Goal: Task Accomplishment & Management: Manage account settings

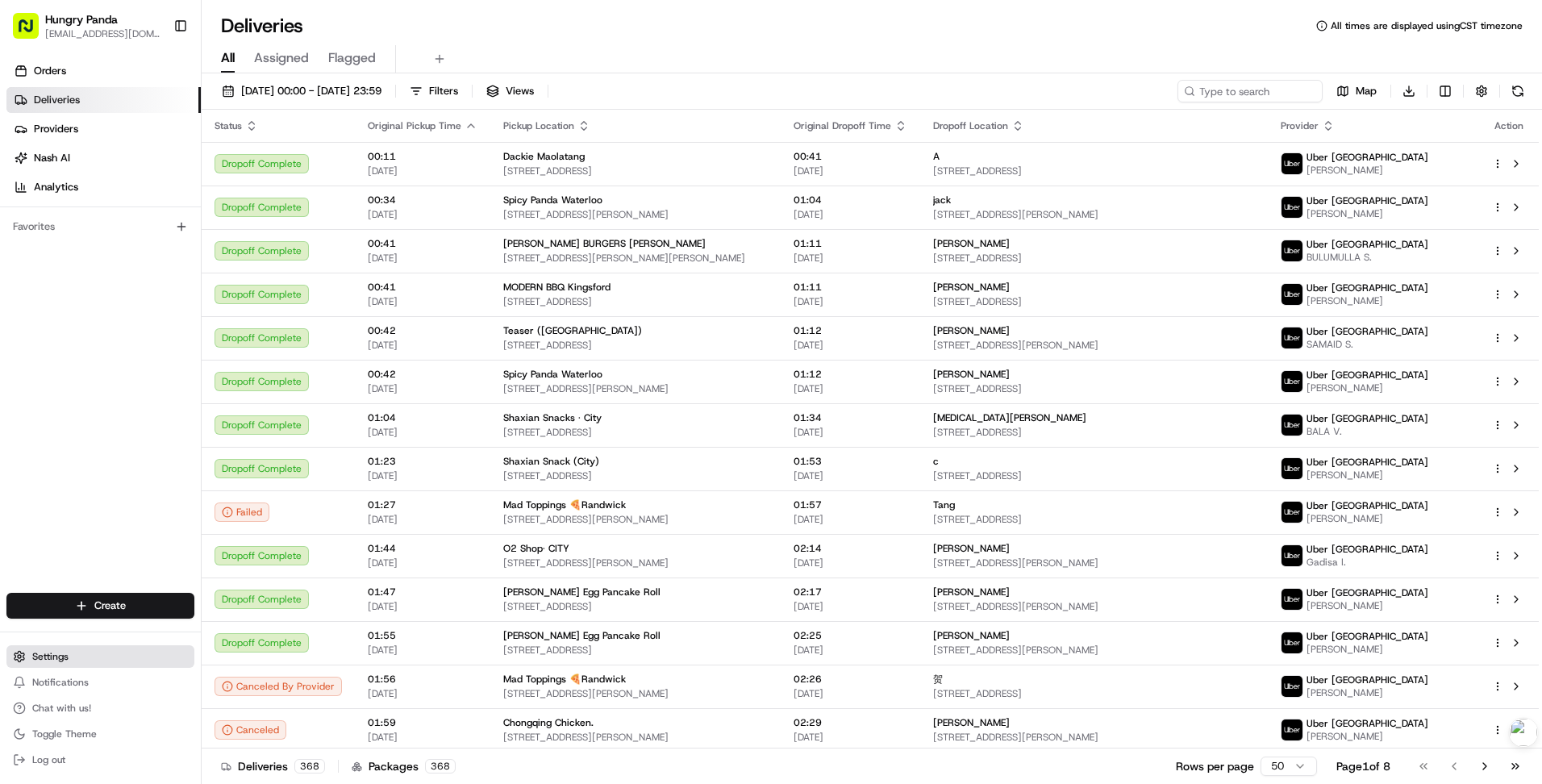
click at [73, 657] on button "Settings" at bounding box center [101, 656] width 187 height 23
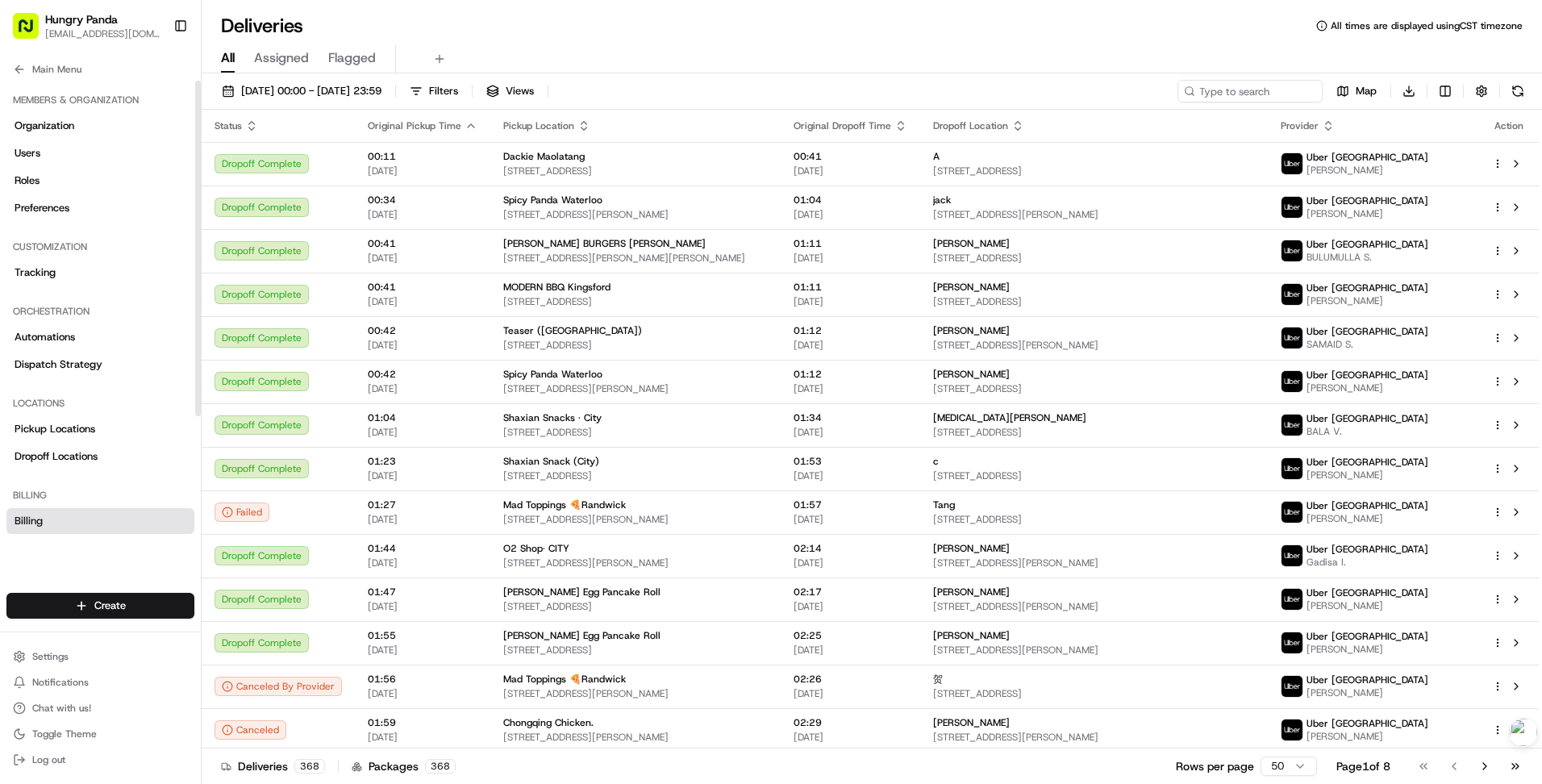
click at [73, 529] on link "Billing" at bounding box center [101, 521] width 187 height 26
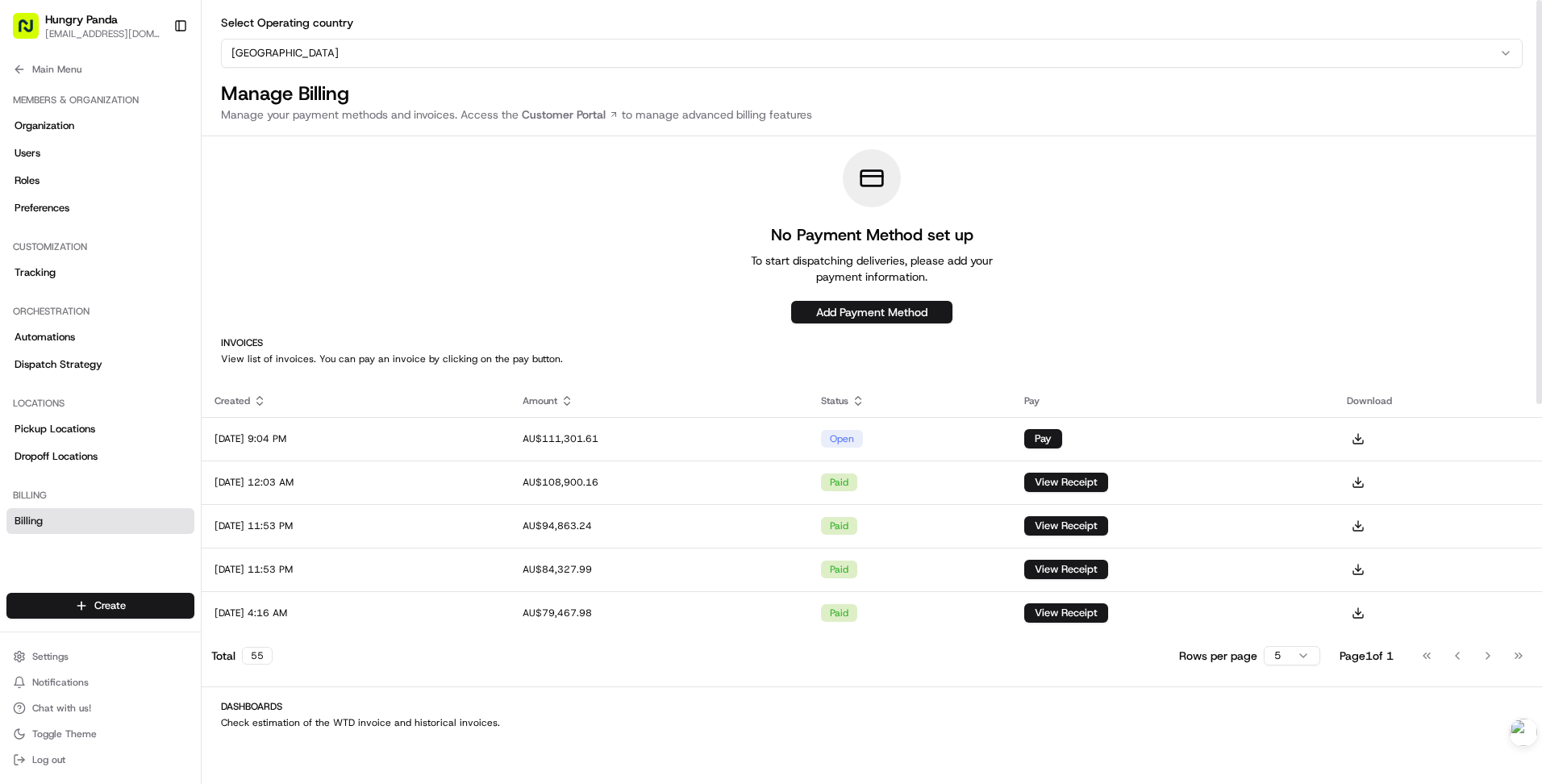
click at [585, 50] on html "Hungry Panda [EMAIL_ADDRESS][DOMAIN_NAME] Toggle Sidebar Orders Deliveries Prov…" at bounding box center [771, 392] width 1542 height 784
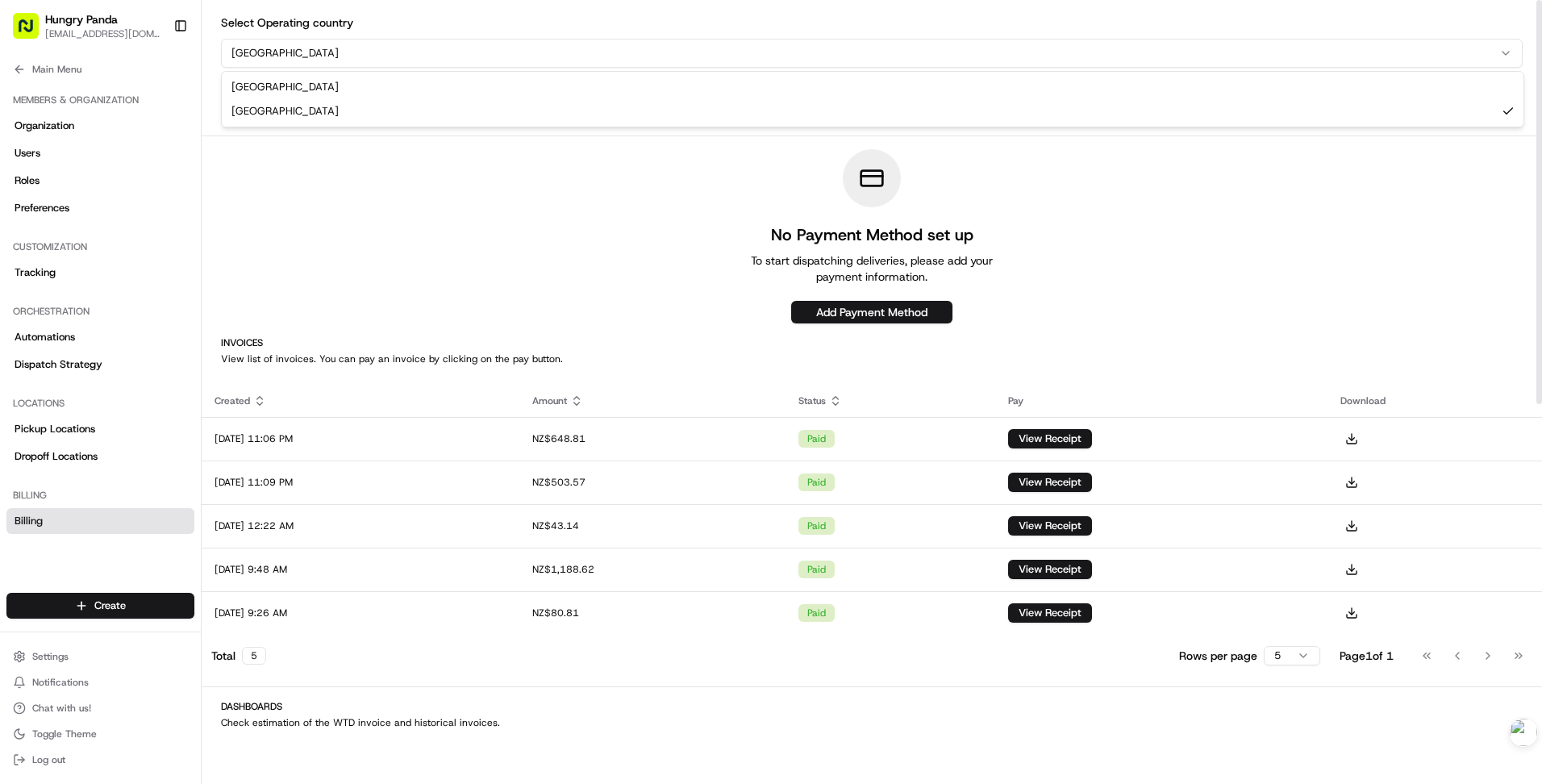
click at [530, 44] on html "Hungry Panda [EMAIL_ADDRESS][DOMAIN_NAME] Toggle Sidebar Orders Deliveries Prov…" at bounding box center [771, 392] width 1542 height 784
